Goal: Complete application form: Complete application form

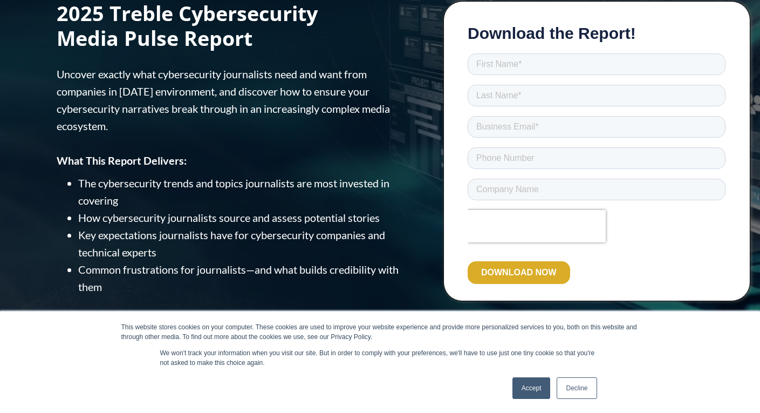
scroll to position [112, 0]
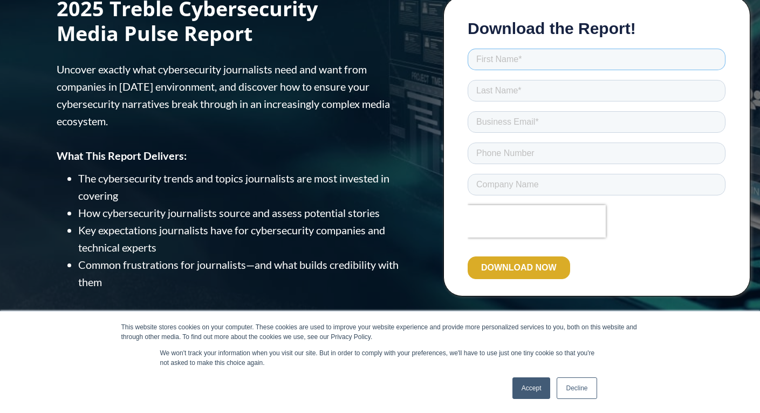
click at [522, 59] on input "text" at bounding box center [596, 60] width 258 height 22
type input "bdsfrhbd"
click at [516, 93] on input "b" at bounding box center [596, 91] width 258 height 22
type input "bdfbdfbd"
click at [522, 120] on input "bf" at bounding box center [596, 122] width 258 height 22
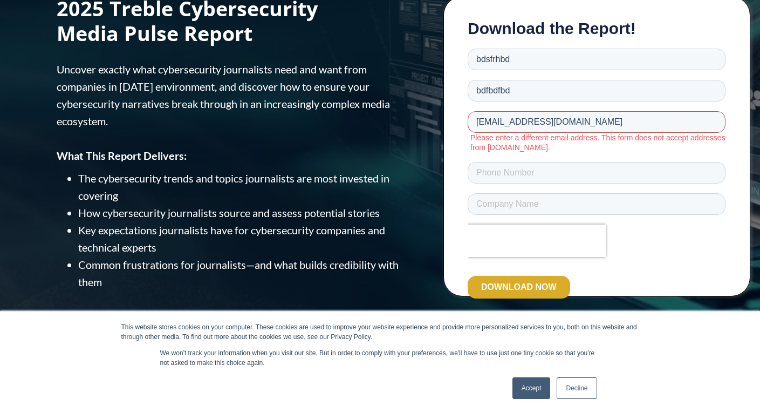
type input "[EMAIL_ADDRESS][DOMAIN_NAME]"
click at [498, 170] on input "tel" at bounding box center [596, 173] width 258 height 22
type input "6645645745745"
click at [520, 205] on input "text" at bounding box center [596, 204] width 258 height 22
type input "534543534"
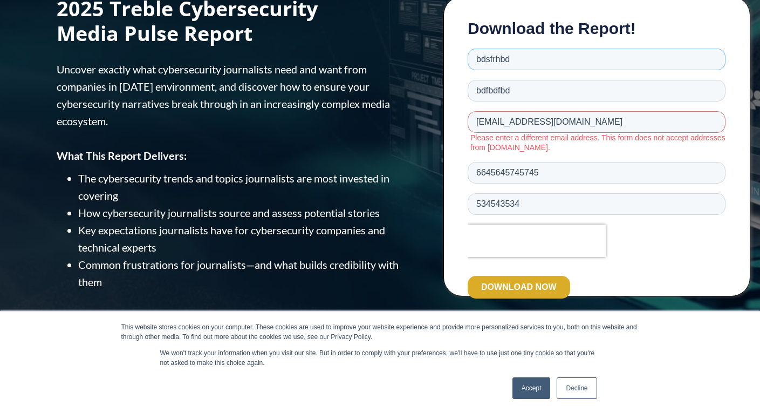
click at [516, 59] on input "bdsfrhbd" at bounding box center [596, 60] width 258 height 22
type input "bdsfrhbdwy"
click at [520, 93] on input "bdfbdfbd" at bounding box center [596, 91] width 258 height 22
click at [509, 120] on input "[EMAIL_ADDRESS][DOMAIN_NAME]" at bounding box center [596, 122] width 258 height 22
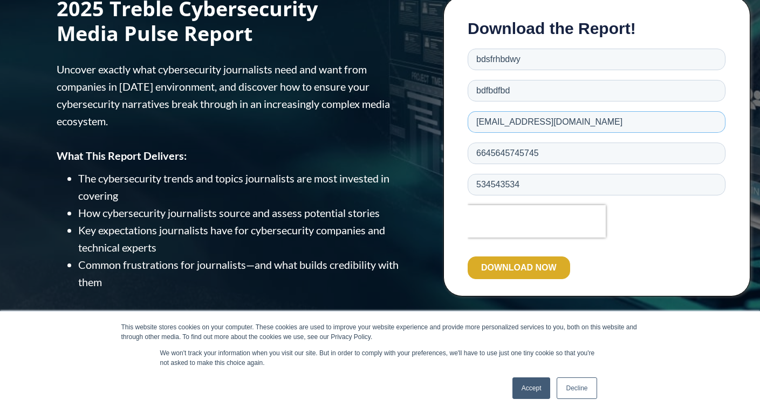
type input "[EMAIL_ADDRESS][DOMAIN_NAME]"
